Goal: Information Seeking & Learning: Find specific fact

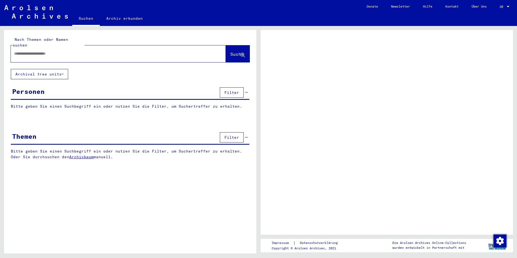
click at [53, 51] on input "text" at bounding box center [113, 54] width 199 height 6
type input "*******"
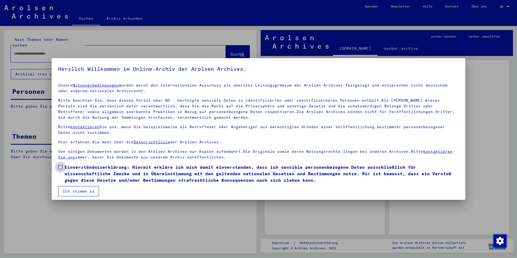
click at [63, 165] on label "Einverständniserklärung: Hiermit erkläre ich mich damit einverstanden, dass ich…" at bounding box center [258, 173] width 401 height 19
drag, startPoint x: 74, startPoint y: 189, endPoint x: 70, endPoint y: 178, distance: 11.7
click at [74, 189] on button "Ich stimme zu" at bounding box center [78, 191] width 41 height 10
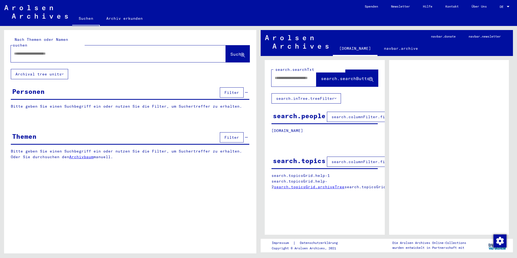
click at [45, 51] on input "text" at bounding box center [113, 54] width 199 height 6
type input "*******"
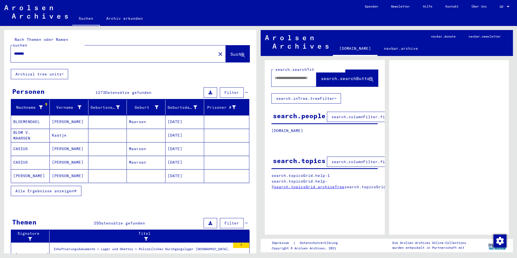
click at [39, 105] on div at bounding box center [41, 108] width 4 height 6
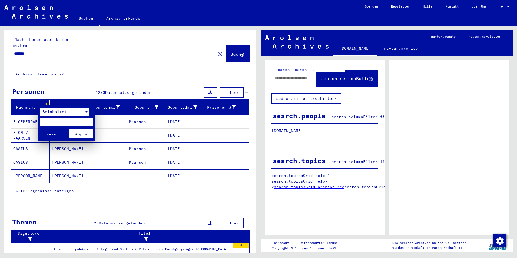
click at [46, 112] on span "Beinhaltet" at bounding box center [54, 111] width 24 height 5
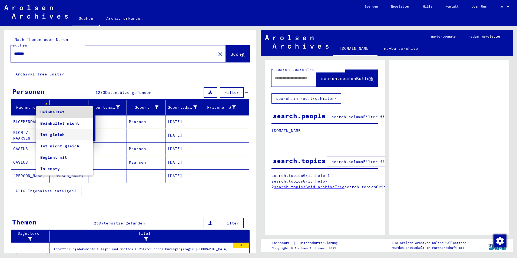
click at [47, 133] on span "Ist gleich" at bounding box center [64, 134] width 49 height 11
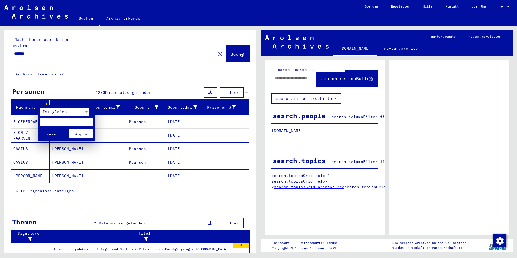
click at [48, 121] on input "text" at bounding box center [66, 122] width 53 height 8
type input "*******"
click at [87, 133] on span "Apply" at bounding box center [81, 134] width 12 height 5
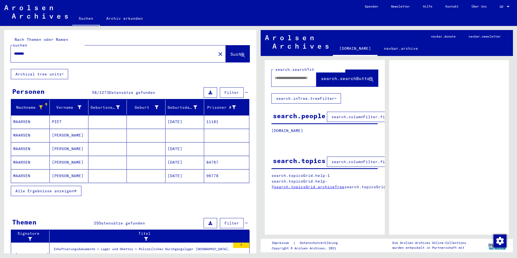
click at [50, 189] on span "Alle Ergebnisse anzeigen" at bounding box center [44, 191] width 58 height 5
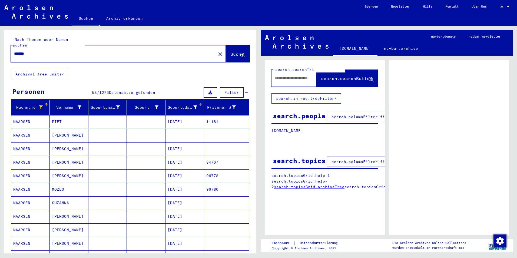
click at [199, 103] on div at bounding box center [200, 104] width 3 height 3
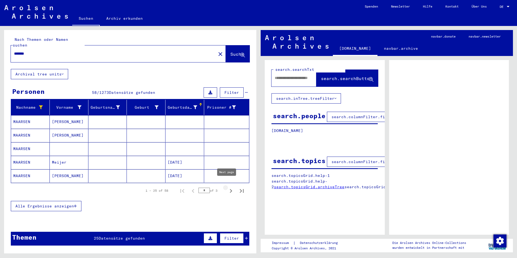
click at [227, 187] on icon "Next page" at bounding box center [231, 191] width 8 height 8
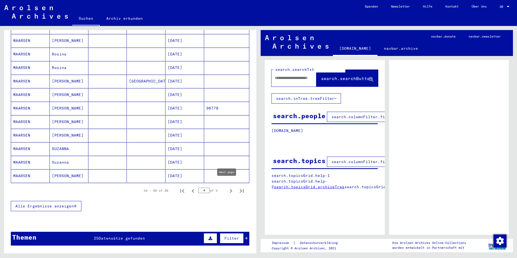
click at [227, 187] on icon "Next page" at bounding box center [231, 191] width 8 height 8
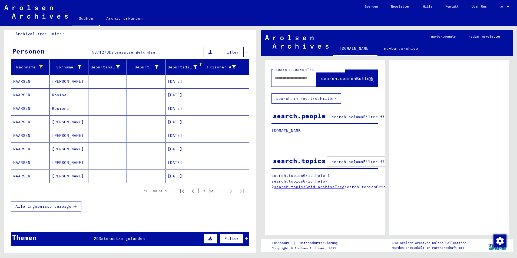
scroll to position [40, 0]
click at [192, 190] on icon "Previous page" at bounding box center [193, 192] width 2 height 4
type input "*"
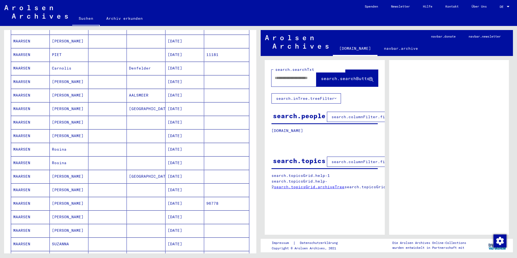
scroll to position [229, 0]
